Goal: Information Seeking & Learning: Find specific fact

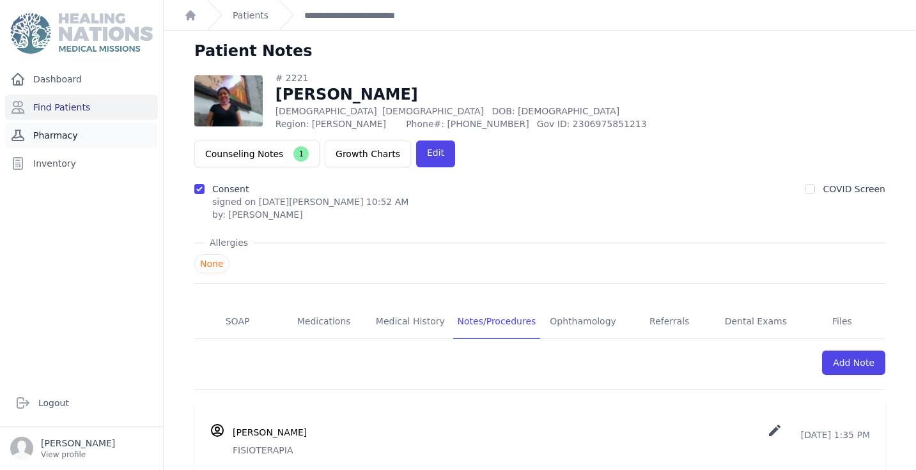
scroll to position [247, 0]
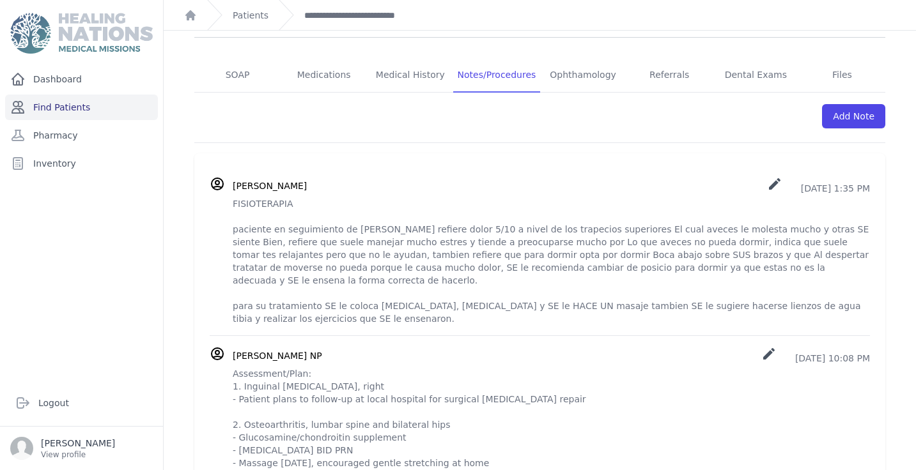
click at [99, 109] on link "Find Patients" at bounding box center [81, 108] width 153 height 26
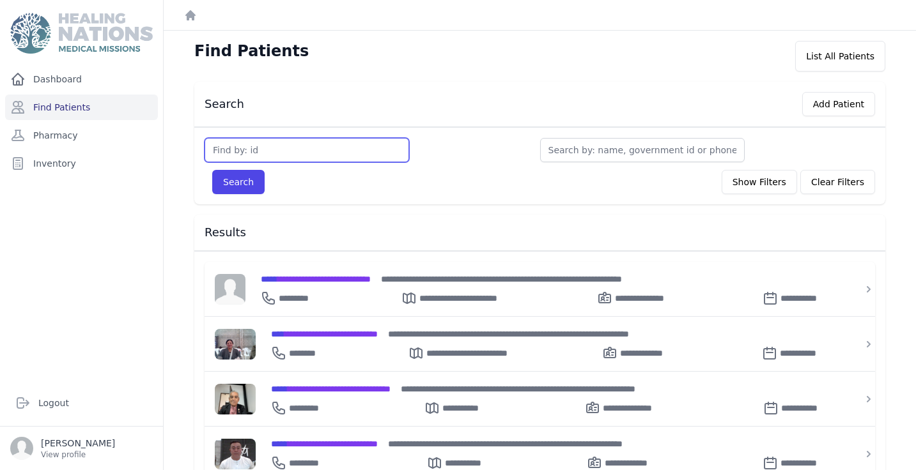
click at [275, 154] on input "text" at bounding box center [306, 150] width 204 height 24
type input "3806"
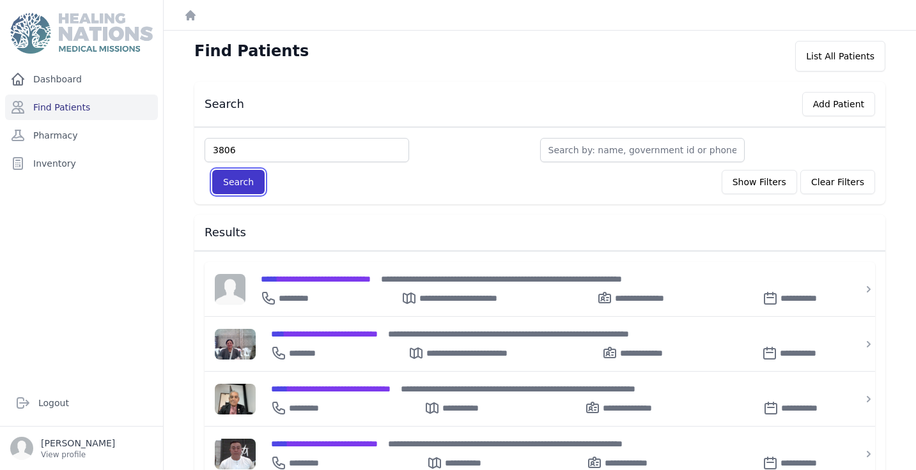
click at [240, 183] on button "Search" at bounding box center [238, 182] width 52 height 24
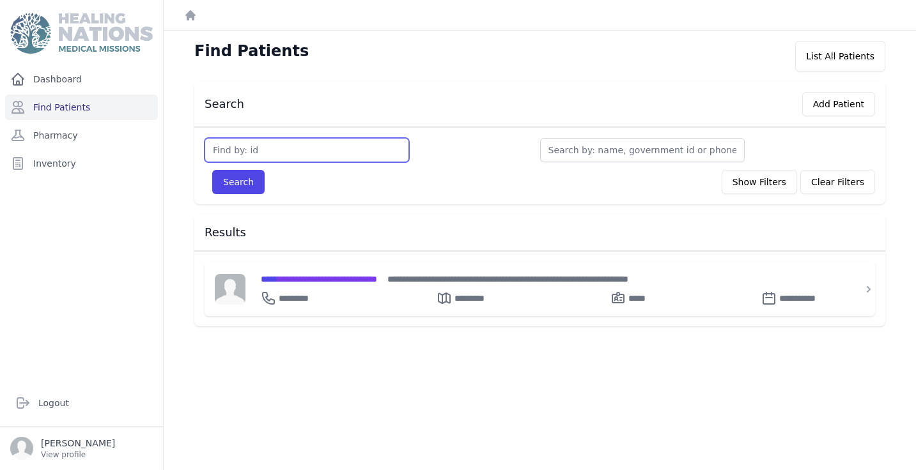
click at [278, 155] on input "text" at bounding box center [306, 150] width 204 height 24
type input "3607"
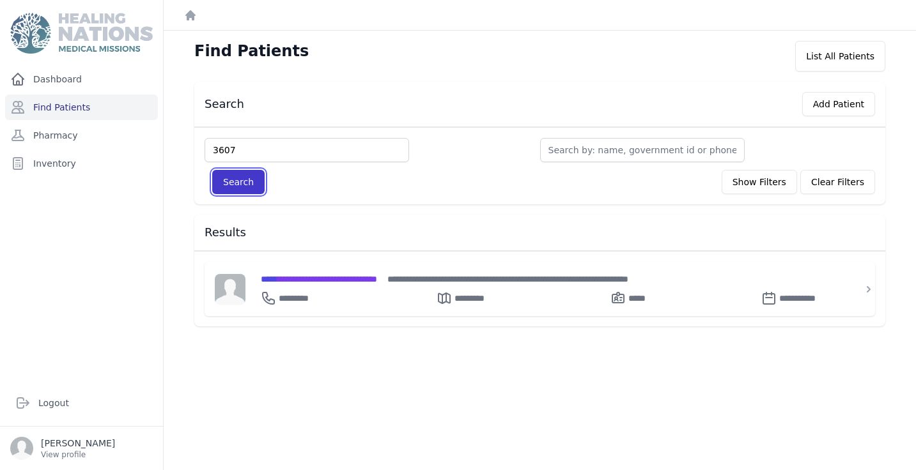
click at [236, 176] on button "Search" at bounding box center [238, 182] width 52 height 24
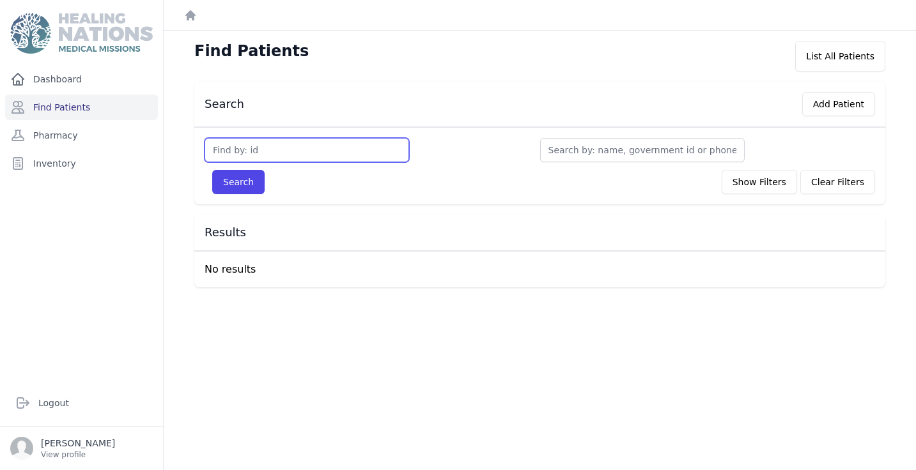
click at [259, 149] on input "text" at bounding box center [306, 150] width 204 height 24
type input "3607"
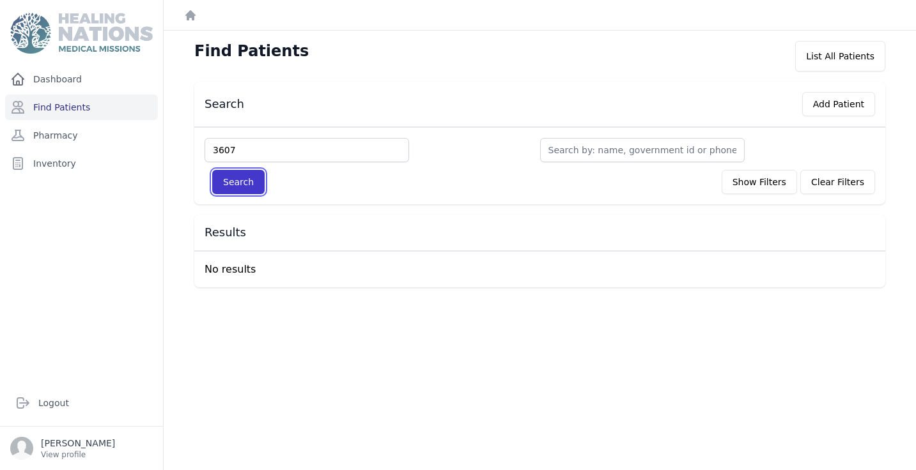
click at [237, 178] on button "Search" at bounding box center [238, 182] width 52 height 24
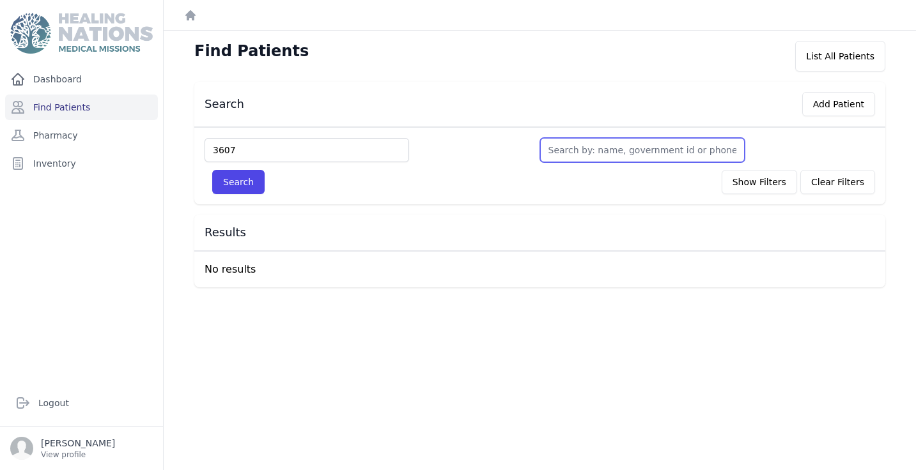
click at [596, 150] on input "text" at bounding box center [642, 150] width 204 height 24
type input "A"
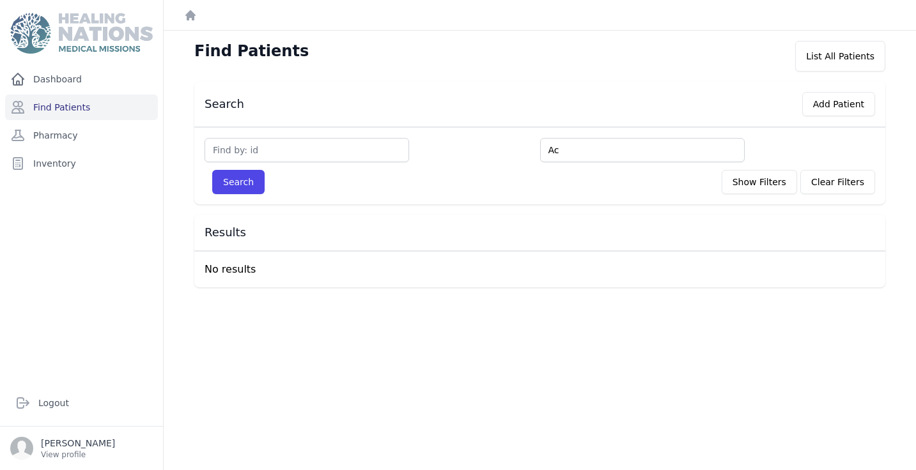
type input "Ac"
type input "Aca"
type input "Acaj"
type input "Acaja"
type input "Acajabo"
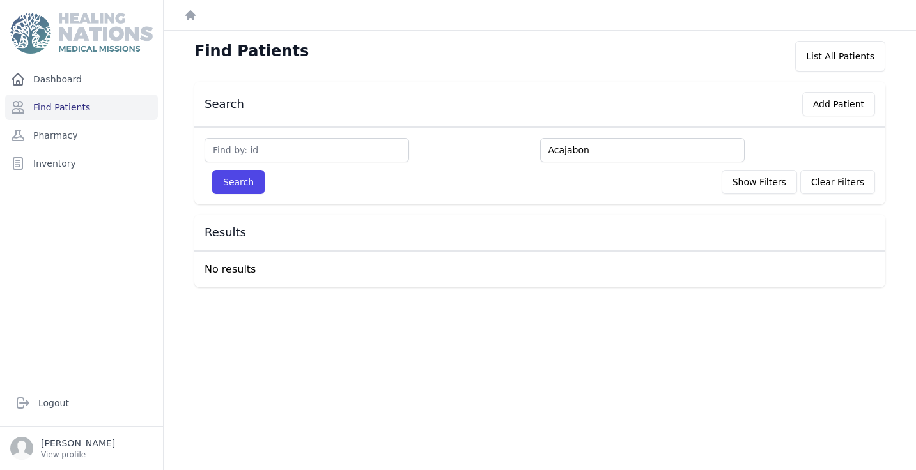
type input "Acajabon"
click at [243, 179] on button "Search" at bounding box center [238, 182] width 52 height 24
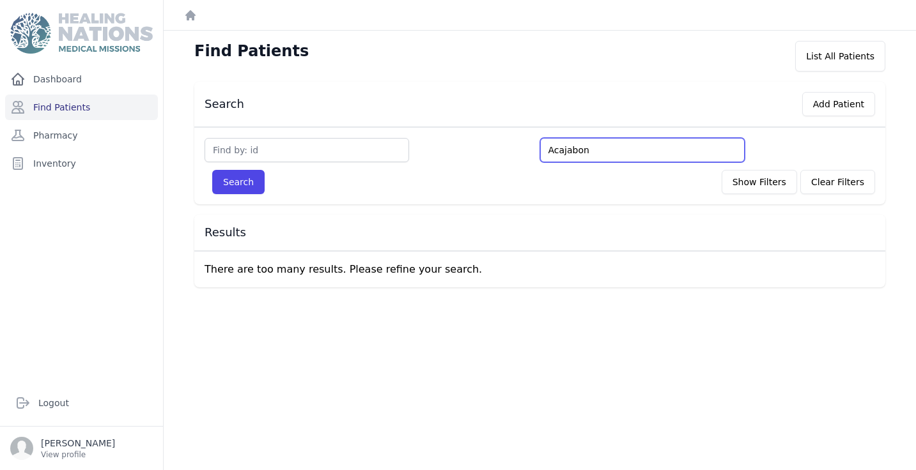
click at [628, 151] on input "Acajabon" at bounding box center [642, 150] width 204 height 24
type input "Acajabon"
type input "Acajabon S"
type input "[PERSON_NAME]"
type input "Acajabon Sala"
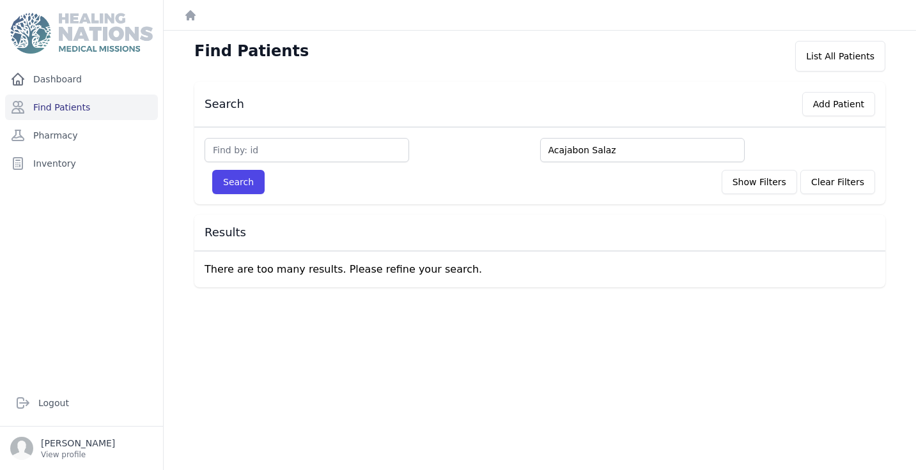
type input "Acajabon Salaz"
type input "Acajabon Salaza"
type input "[PERSON_NAME]"
click at [240, 180] on button "Search" at bounding box center [238, 182] width 52 height 24
